Goal: Information Seeking & Learning: Learn about a topic

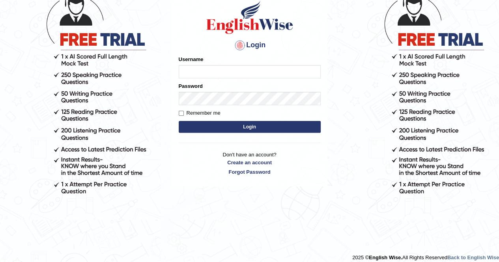
scroll to position [60, 0]
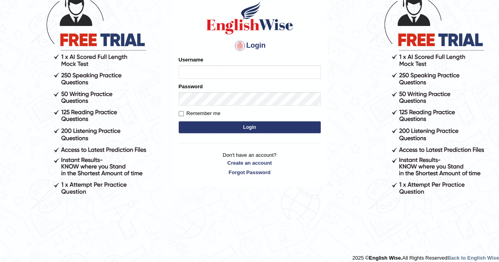
type input "Mandeep_21"
click at [200, 125] on button "Login" at bounding box center [250, 127] width 142 height 12
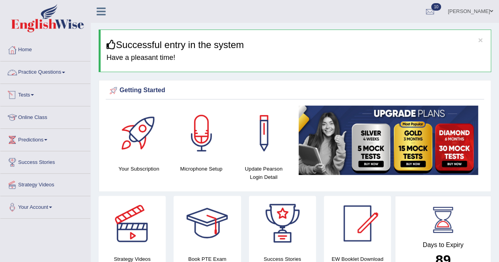
click at [34, 77] on link "Practice Questions" at bounding box center [45, 72] width 90 height 20
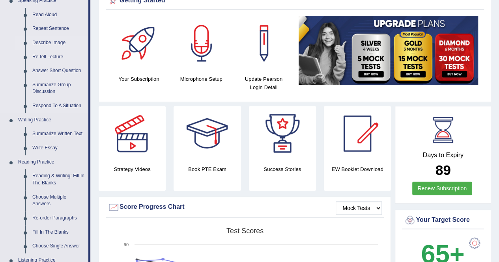
scroll to position [91, 0]
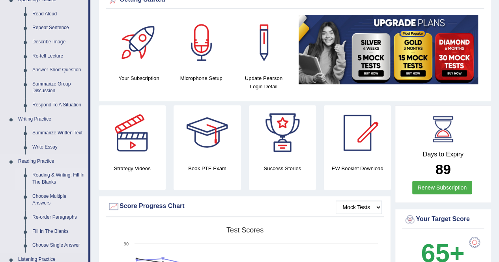
click at [42, 172] on link "Reading & Writing: Fill In The Blanks" at bounding box center [59, 178] width 60 height 21
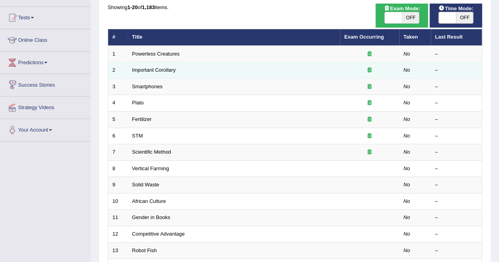
scroll to position [78, 0]
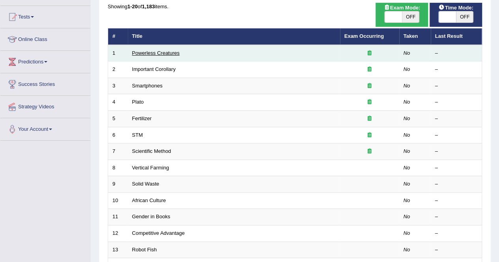
click at [165, 50] on link "Powerless Creatures" at bounding box center [156, 53] width 48 height 6
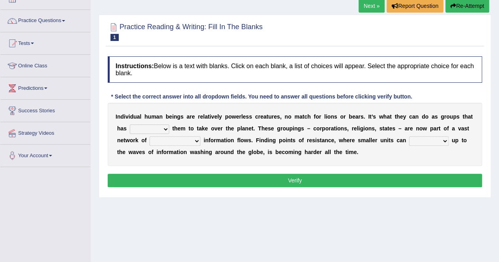
scroll to position [54, 0]
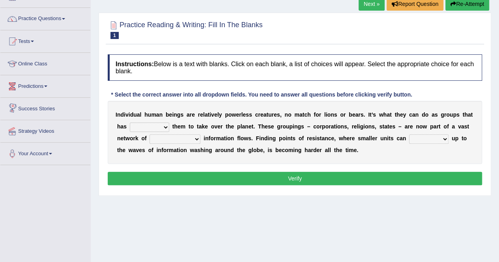
click at [135, 130] on select "enabled contended embodied conjured" at bounding box center [149, 127] width 39 height 9
select select "embodied"
click at [130, 123] on select "enabled contended embodied conjured" at bounding box center [149, 127] width 39 height 9
click at [177, 137] on select "interconnected overlapping fastened exploited" at bounding box center [174, 138] width 51 height 9
select select "fastened"
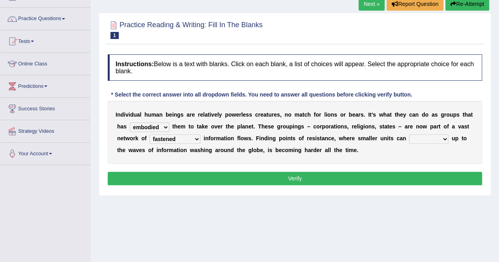
click at [149, 134] on select "interconnected overlapping fastened exploited" at bounding box center [174, 138] width 51 height 9
click at [428, 135] on select "stand raise hail pump" at bounding box center [428, 138] width 39 height 9
select select "raise"
click at [409, 134] on select "stand raise hail pump" at bounding box center [428, 138] width 39 height 9
click at [348, 178] on button "Verify" at bounding box center [295, 178] width 374 height 13
